Goal: Task Accomplishment & Management: Manage account settings

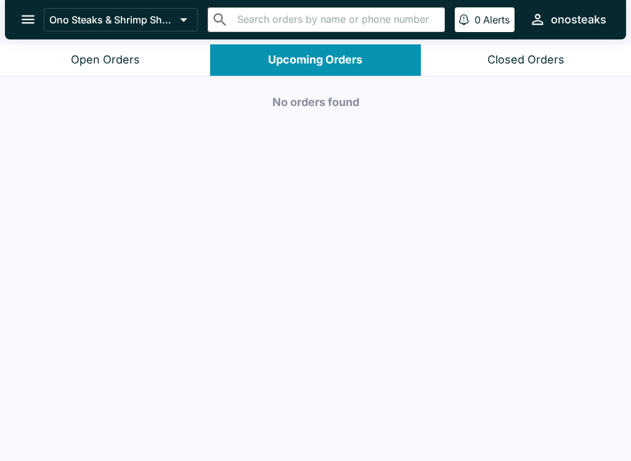
click at [64, 62] on button "Open Orders" at bounding box center [105, 59] width 210 height 31
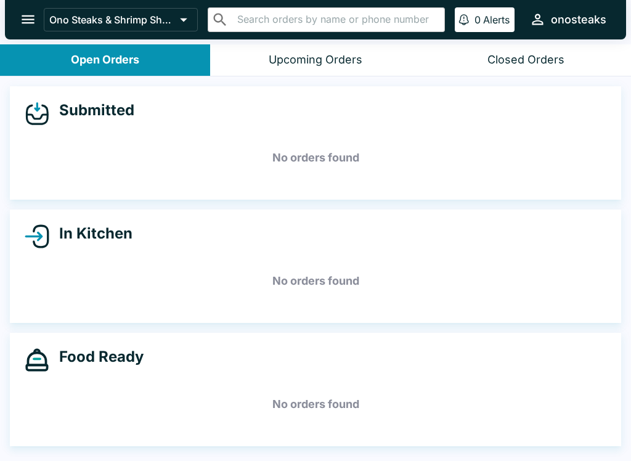
click at [24, 23] on icon "open drawer" at bounding box center [28, 19] width 13 height 9
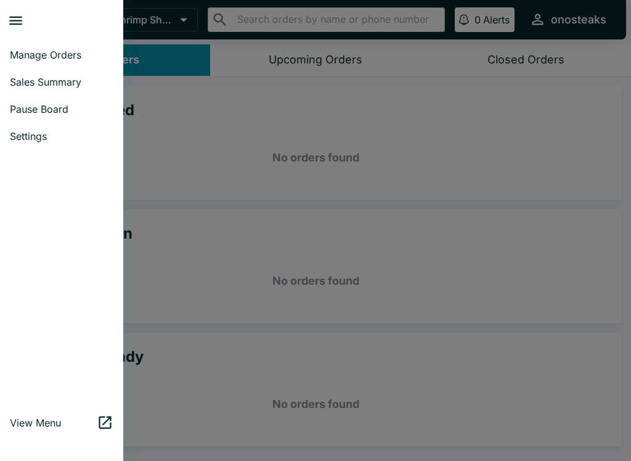
click at [56, 136] on span "Settings" at bounding box center [62, 136] width 104 height 12
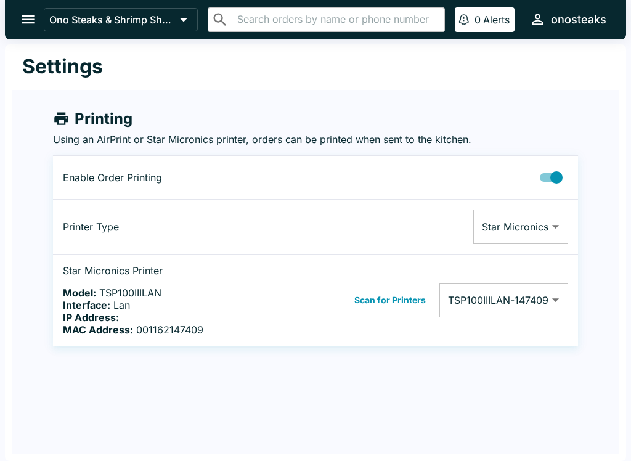
click at [22, 15] on icon "open drawer" at bounding box center [28, 19] width 17 height 17
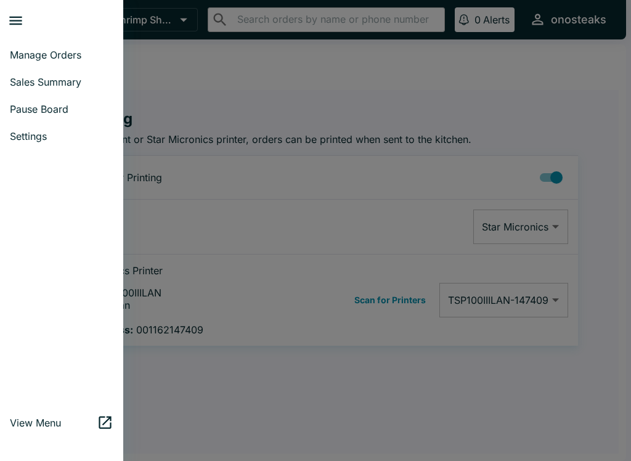
click at [90, 116] on link "Pause Board" at bounding box center [61, 109] width 123 height 27
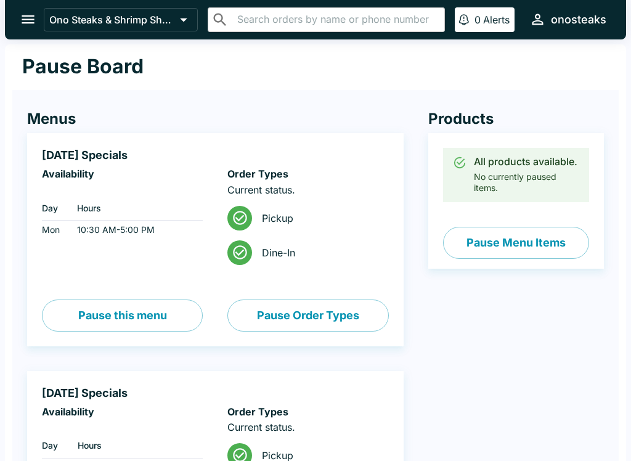
click at [20, 11] on icon "open drawer" at bounding box center [28, 19] width 17 height 17
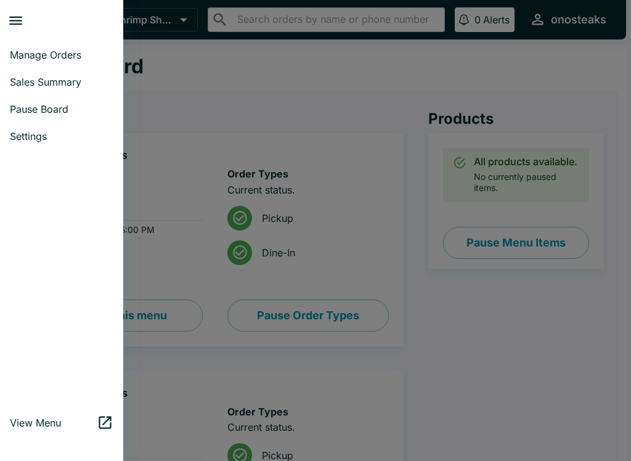
click at [75, 54] on span "Manage Orders" at bounding box center [62, 55] width 104 height 12
